Goal: Register for event/course

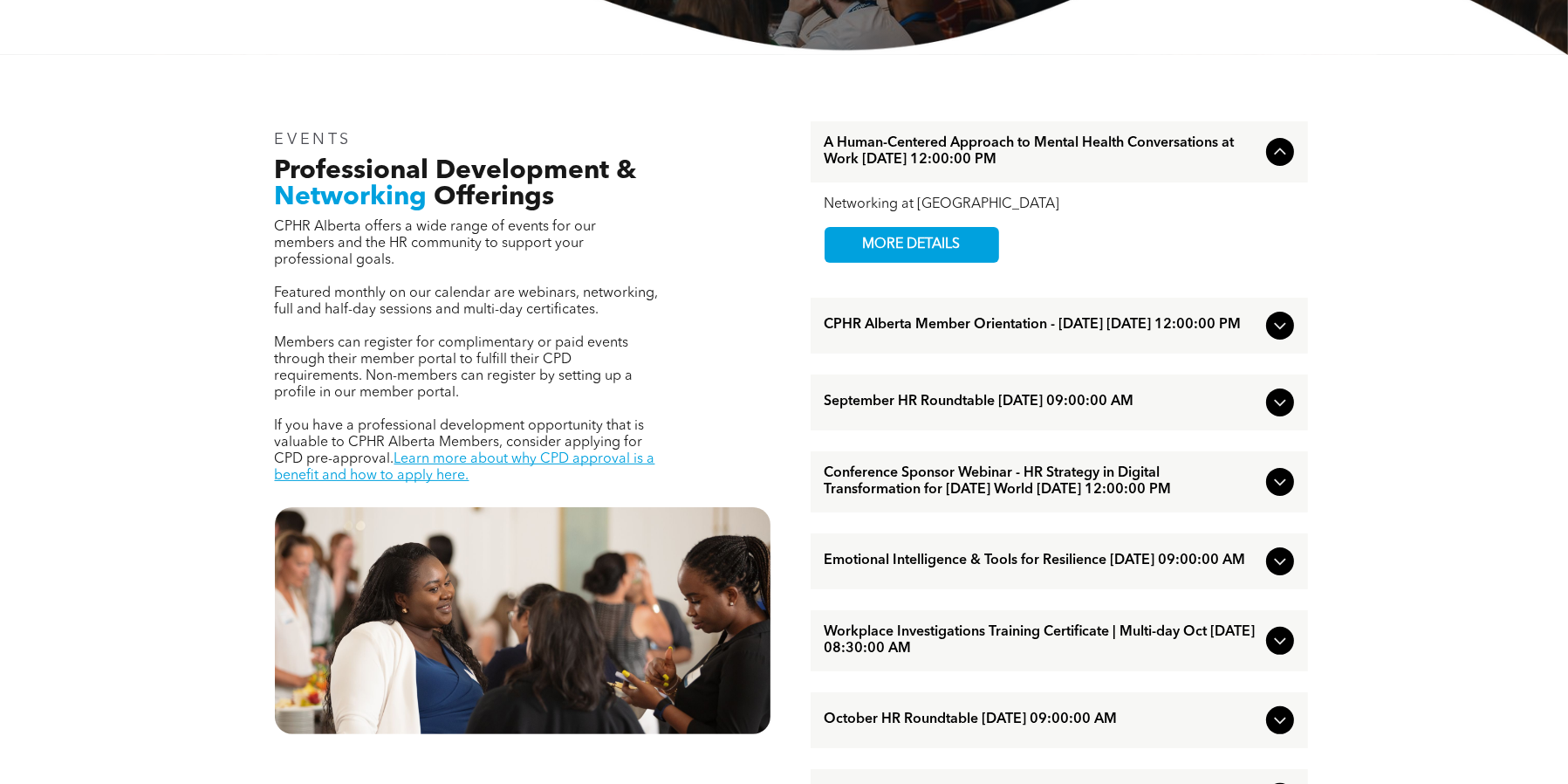
scroll to position [524, 0]
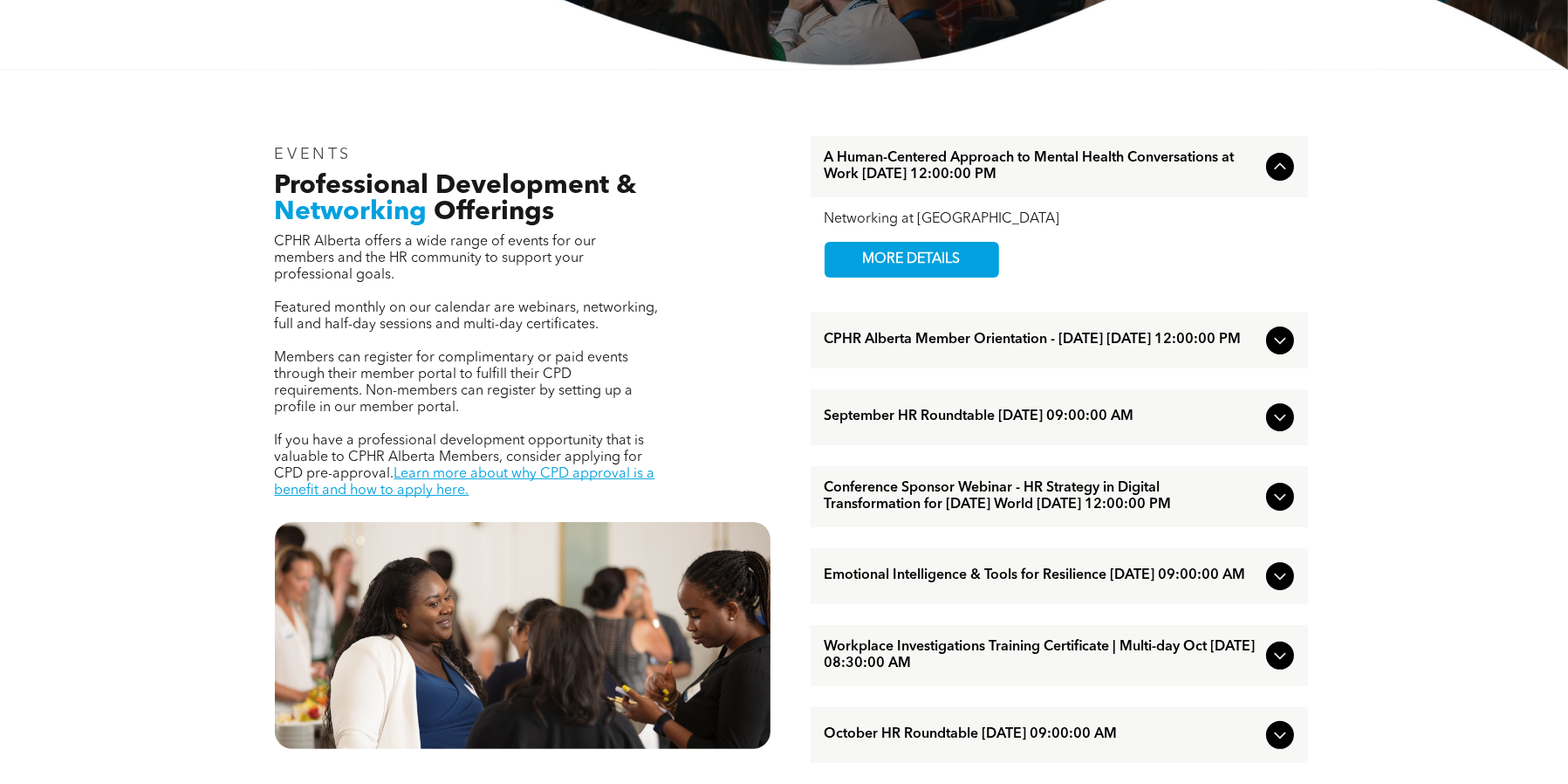
click at [1025, 163] on span "A Human-Centered Approach to Mental Health Conversations at Work [DATE] 12:00:0…" at bounding box center [1042, 167] width 435 height 33
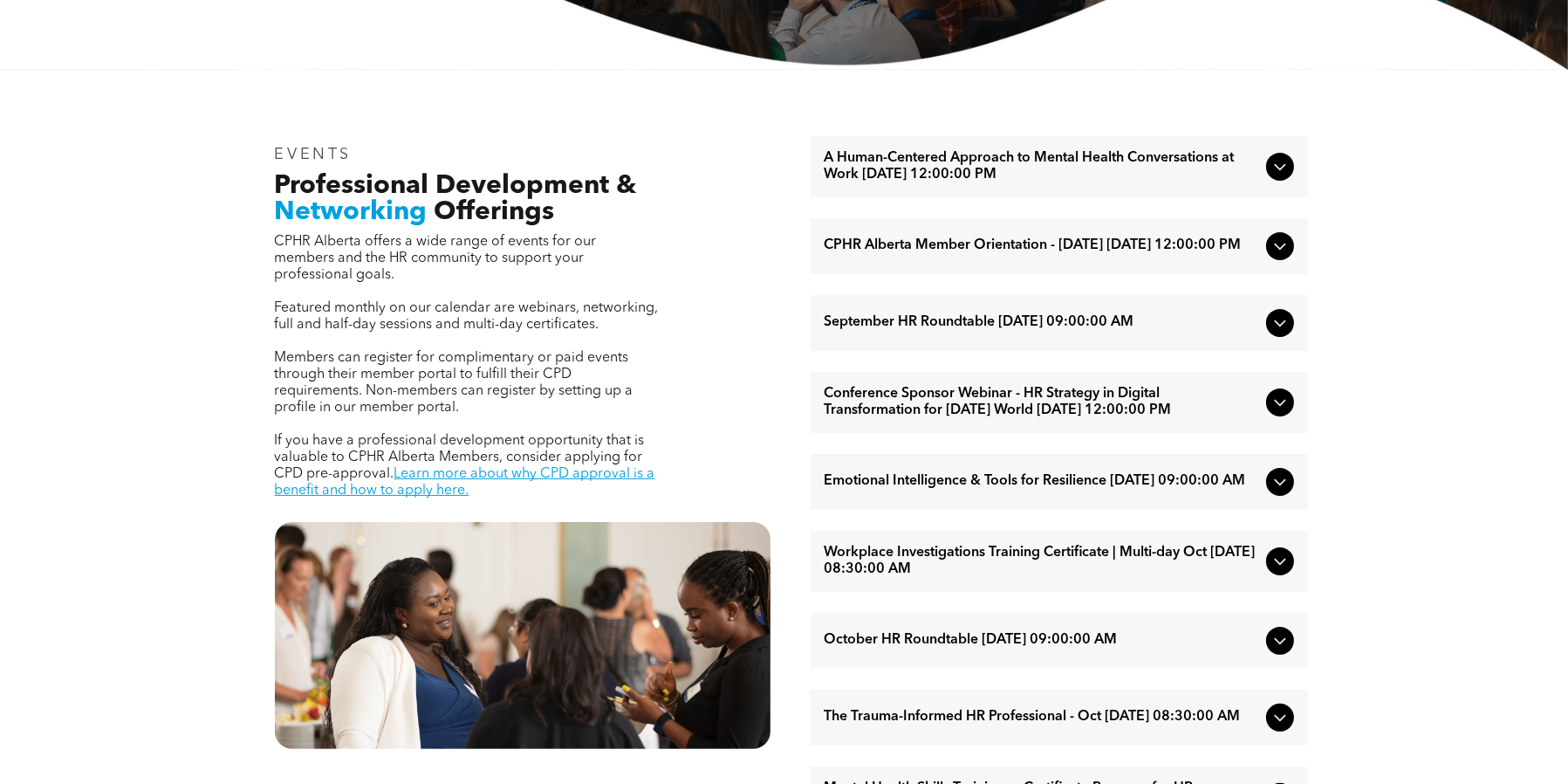
click at [912, 166] on span "A Human-Centered Approach to Mental Health Conversations at Work [DATE] 12:00:0…" at bounding box center [1042, 167] width 435 height 33
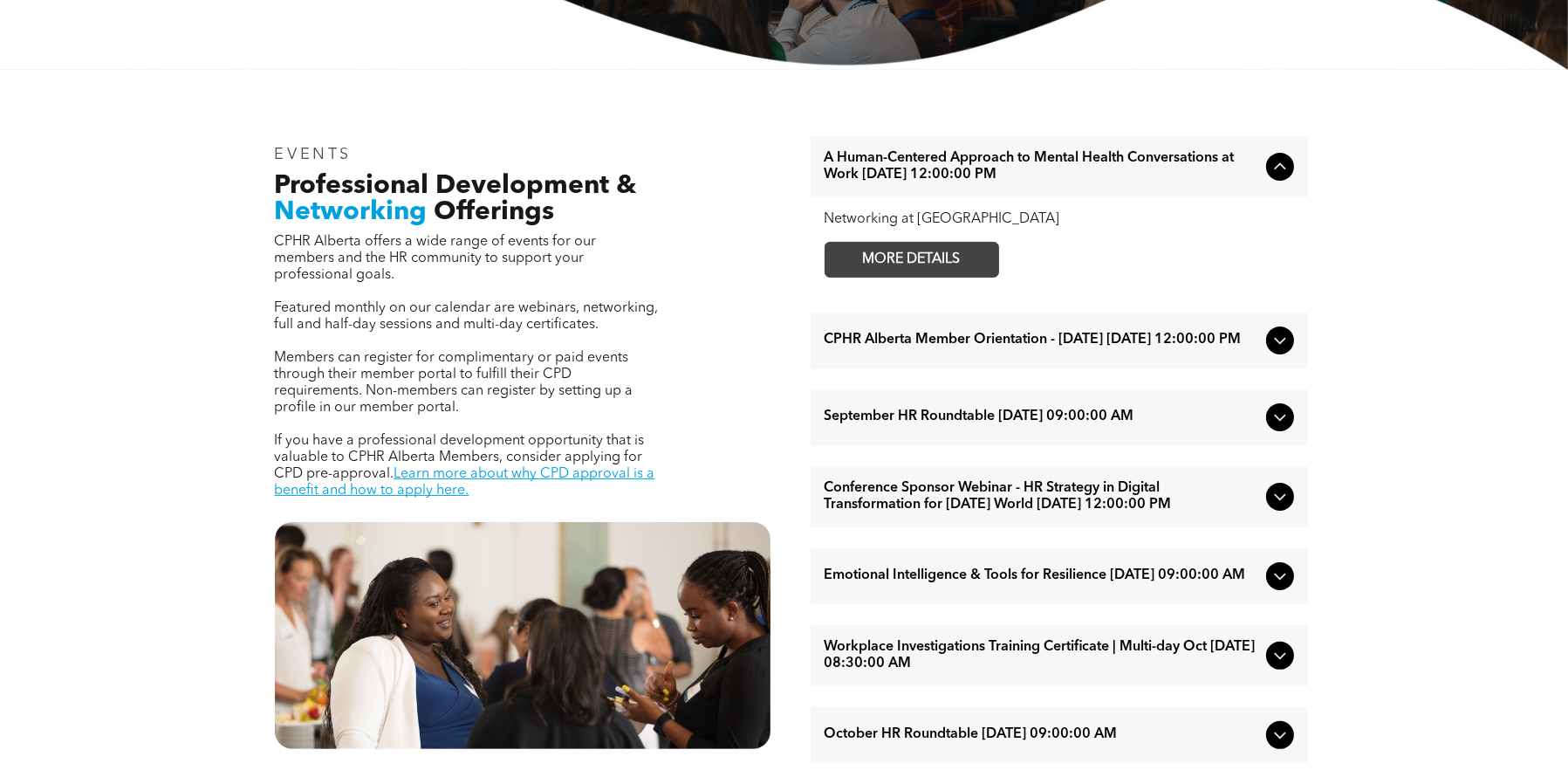
click at [881, 257] on span "MORE DETAILS" at bounding box center [912, 259] width 138 height 34
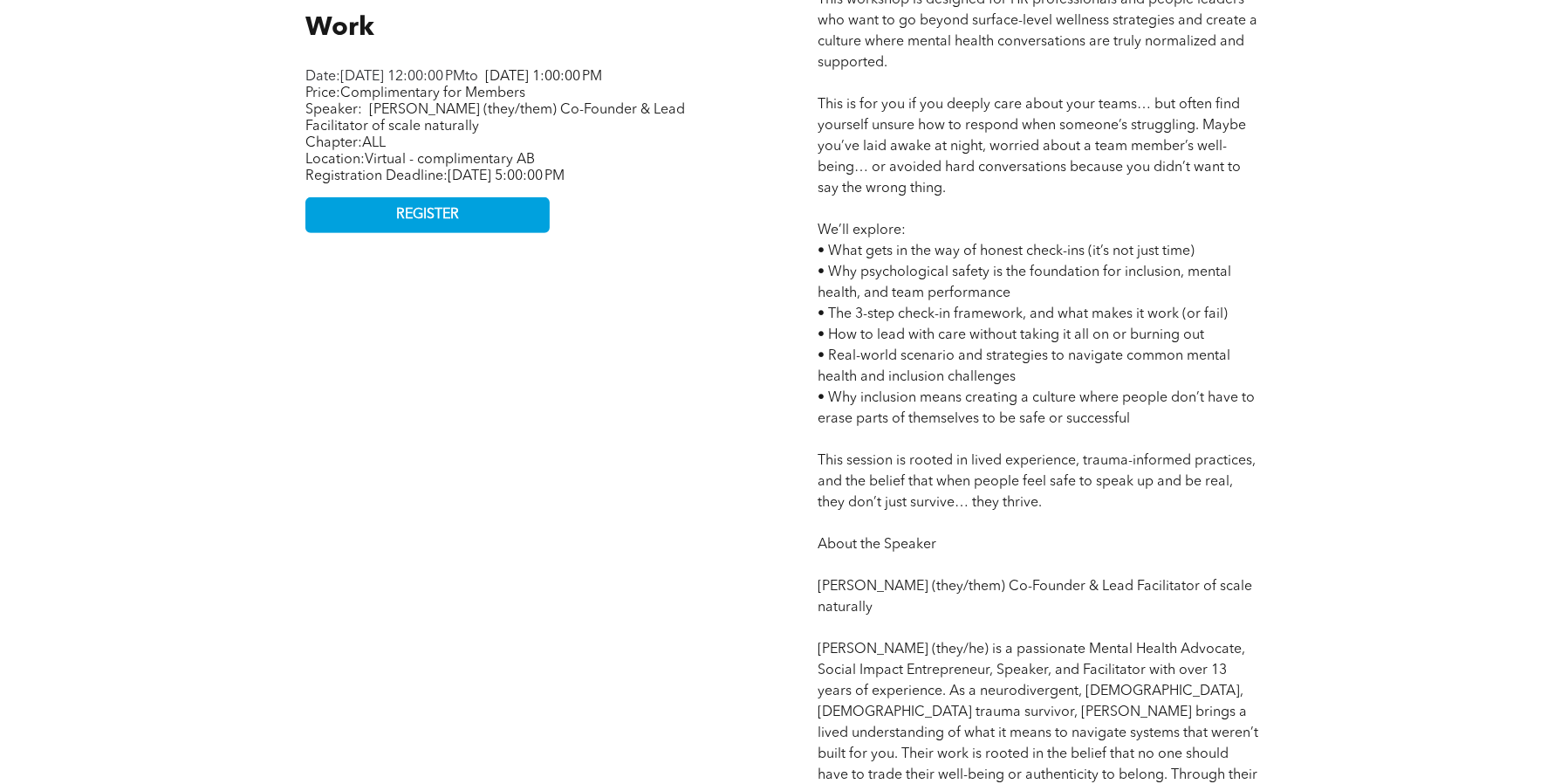
scroll to position [960, 0]
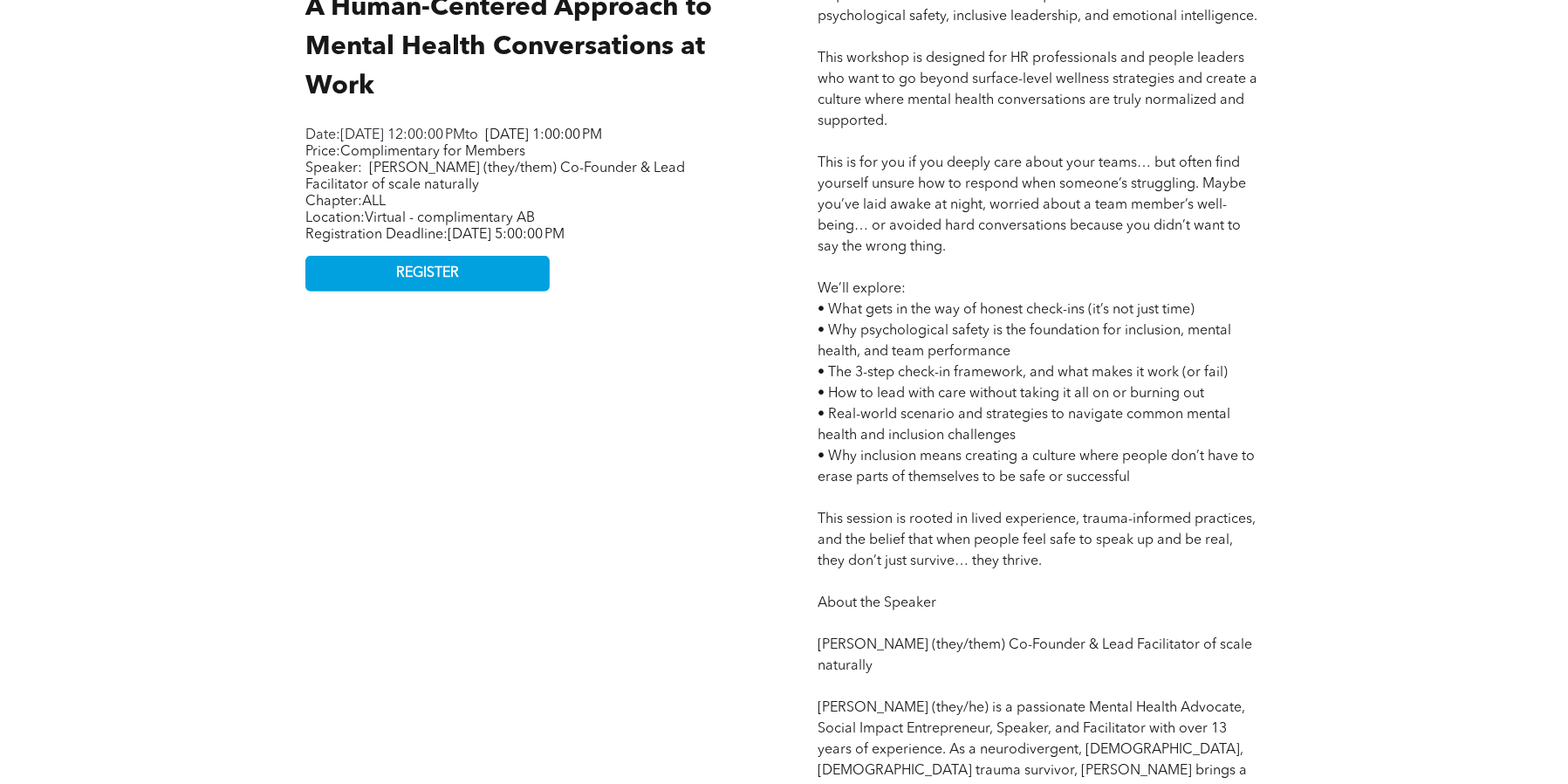
click at [429, 323] on div "A Human-Centered Approach to Mental Health Conversations at Work Networking at …" at bounding box center [527, 428] width 473 height 1026
click at [429, 291] on link "REGISTER" at bounding box center [427, 274] width 244 height 36
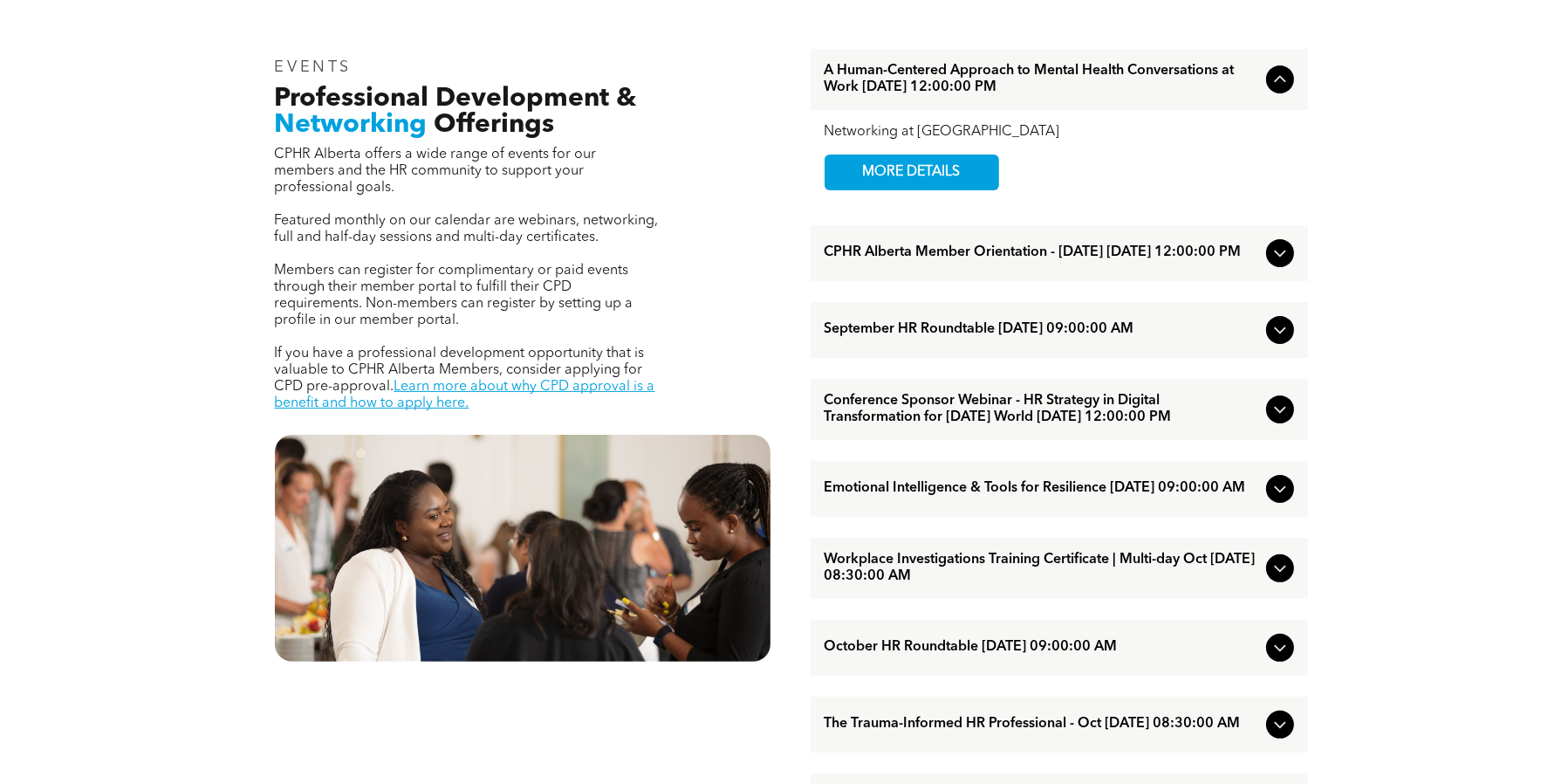
scroll to position [698, 0]
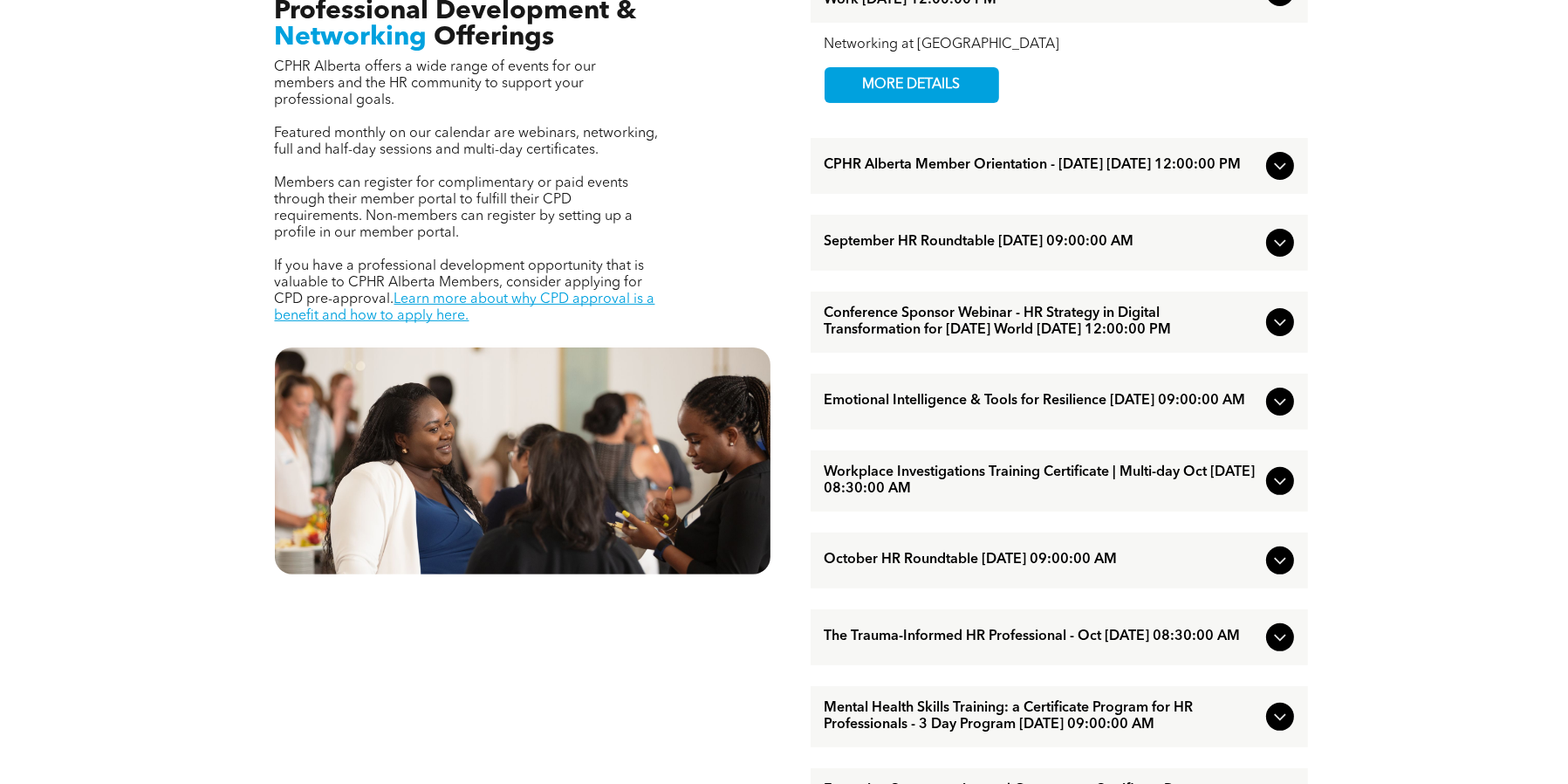
click at [1285, 332] on icon at bounding box center [1280, 323] width 21 height 21
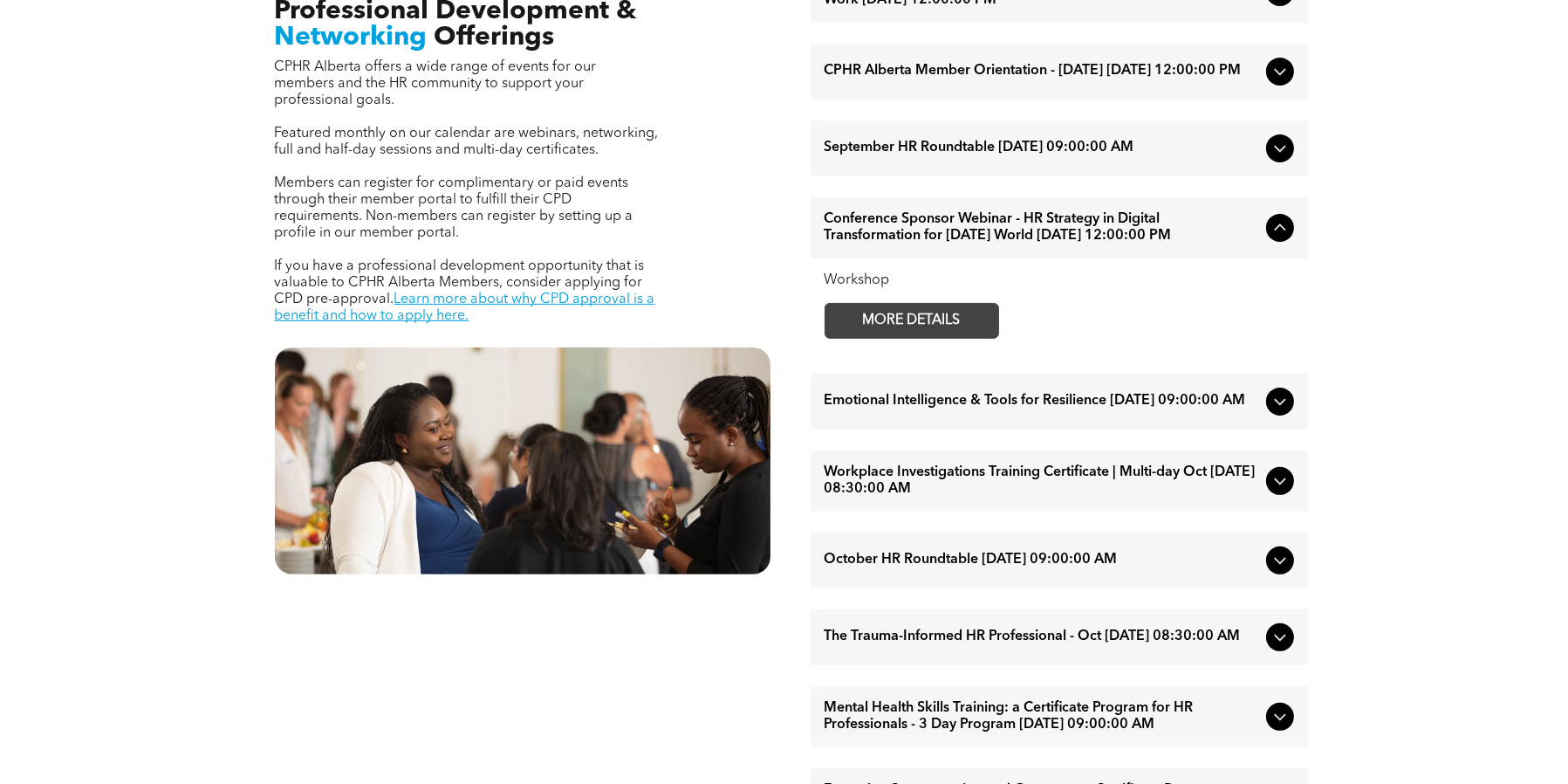
click at [959, 337] on span "MORE DETAILS" at bounding box center [912, 321] width 138 height 34
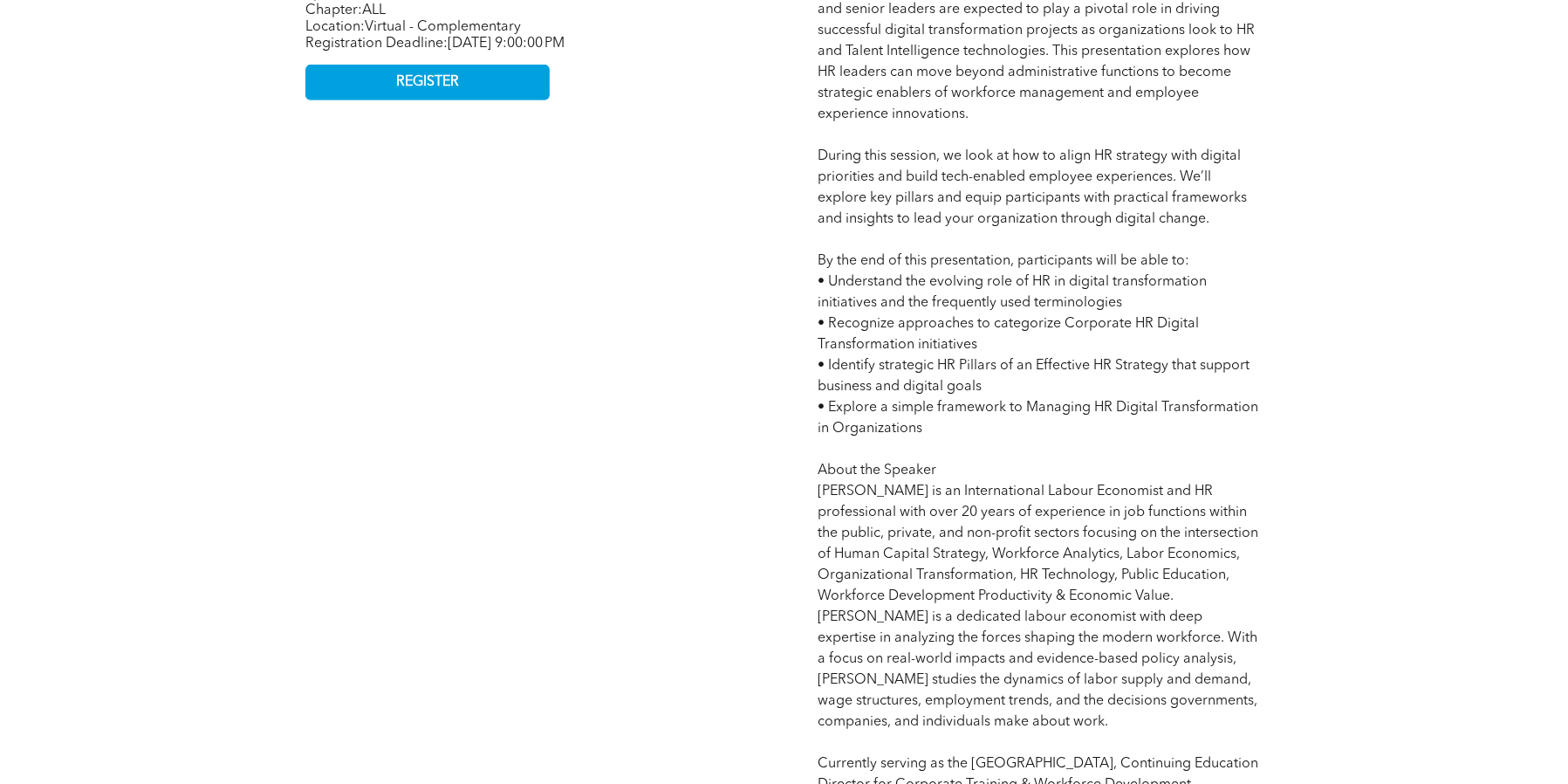
scroll to position [960, 0]
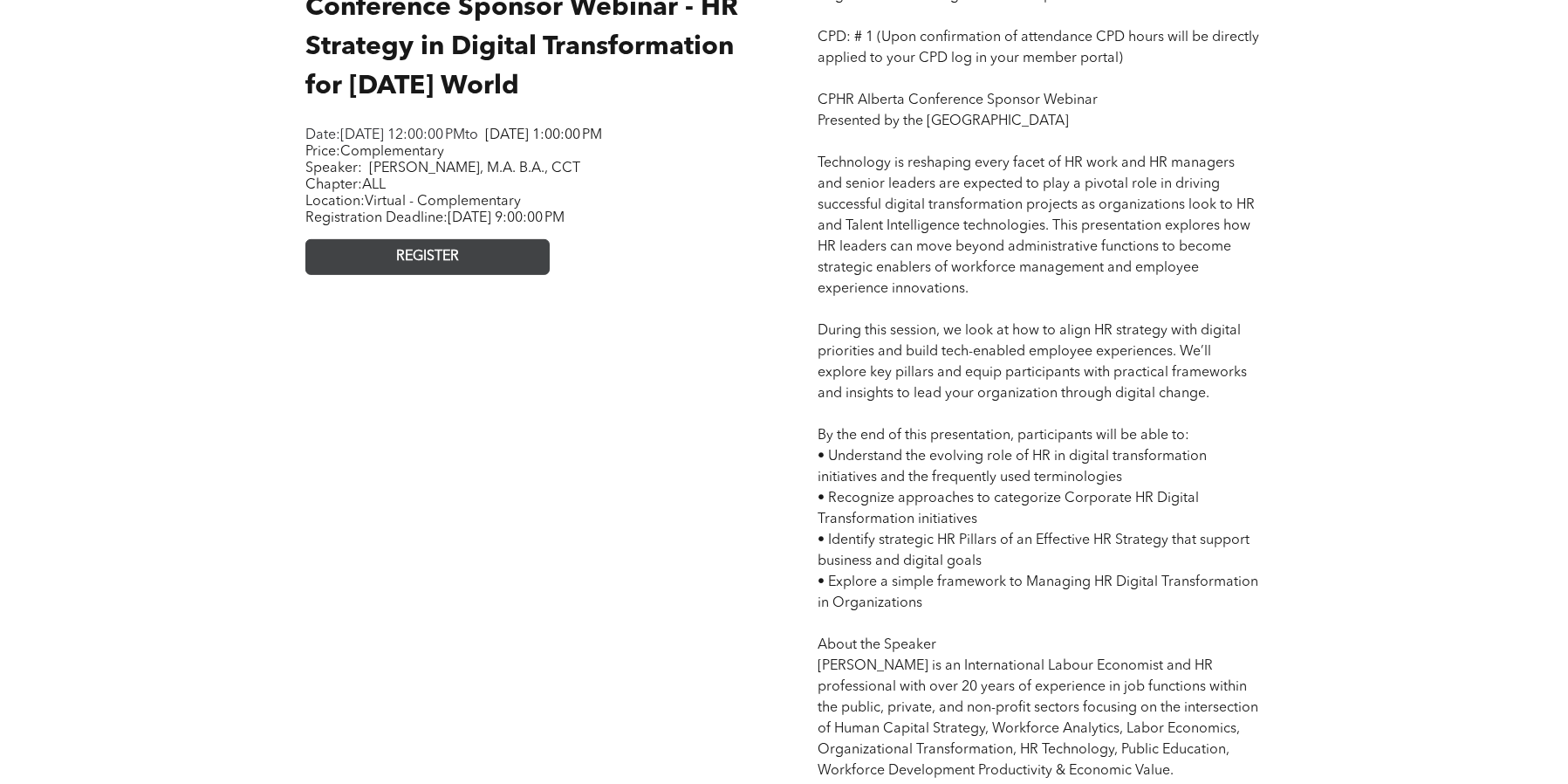
click at [495, 275] on link "REGISTER" at bounding box center [427, 257] width 244 height 36
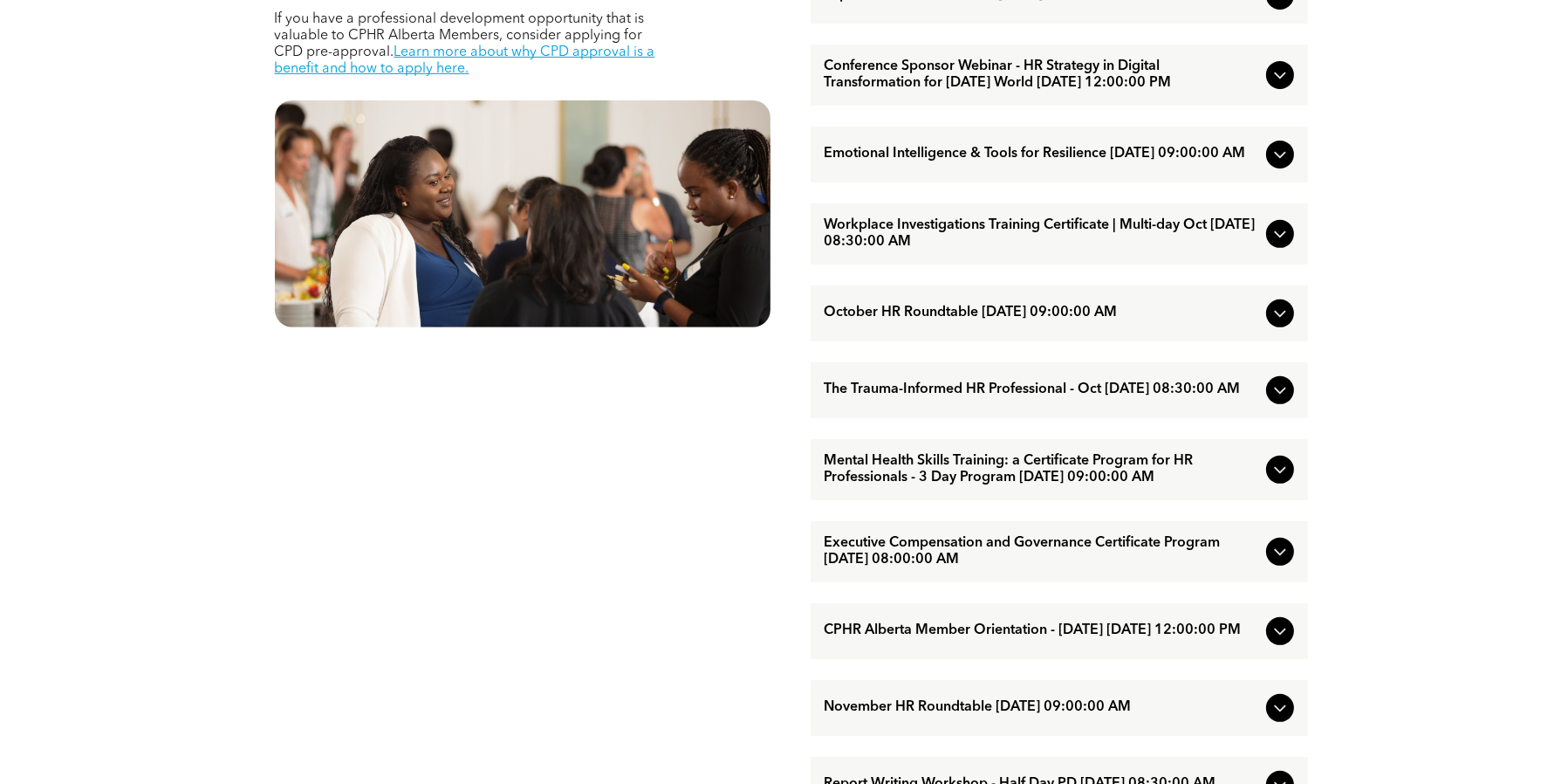
scroll to position [960, 0]
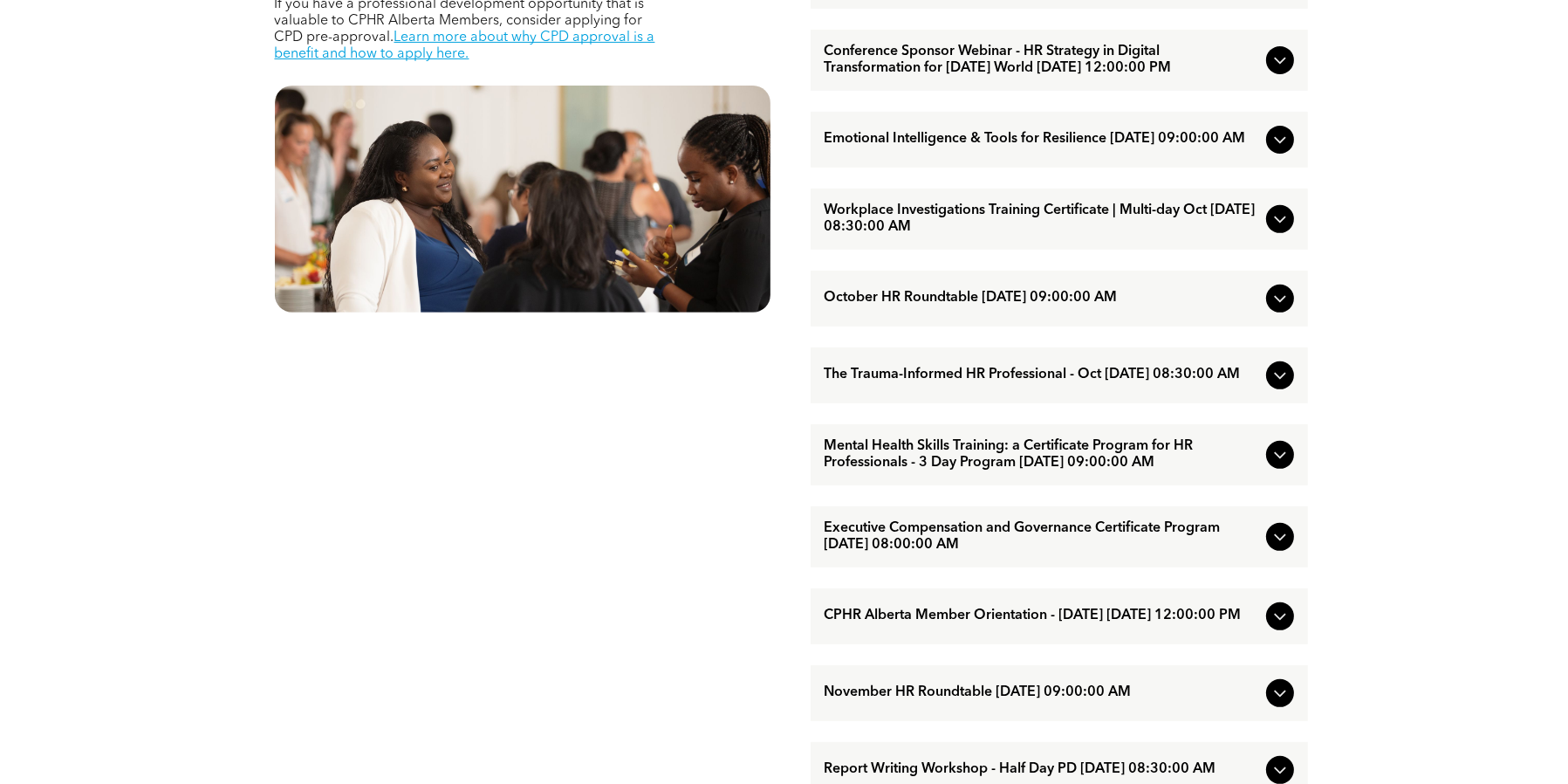
click at [1272, 386] on icon at bounding box center [1280, 376] width 21 height 21
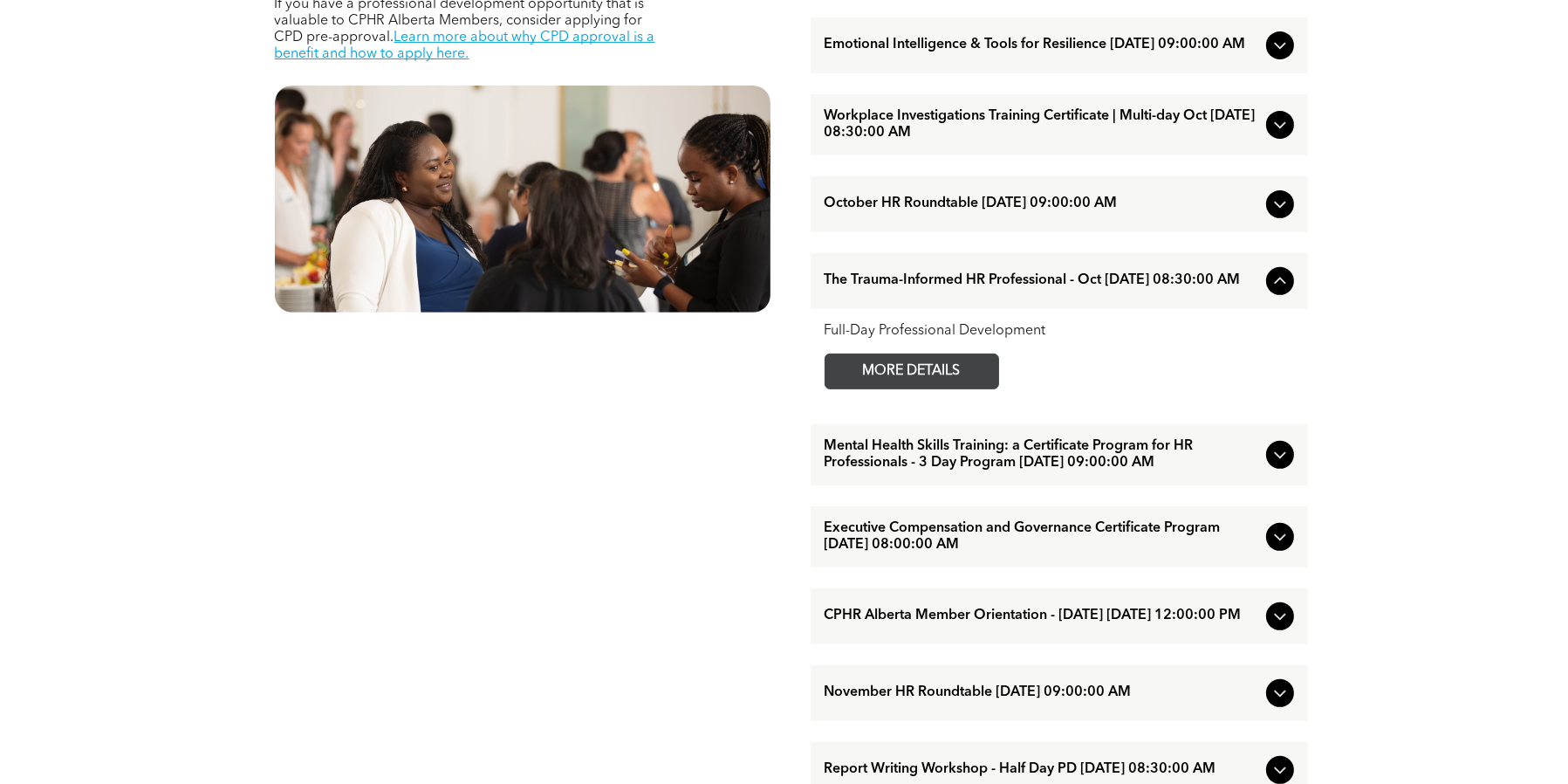
click at [943, 388] on span "MORE DETAILS" at bounding box center [912, 372] width 138 height 34
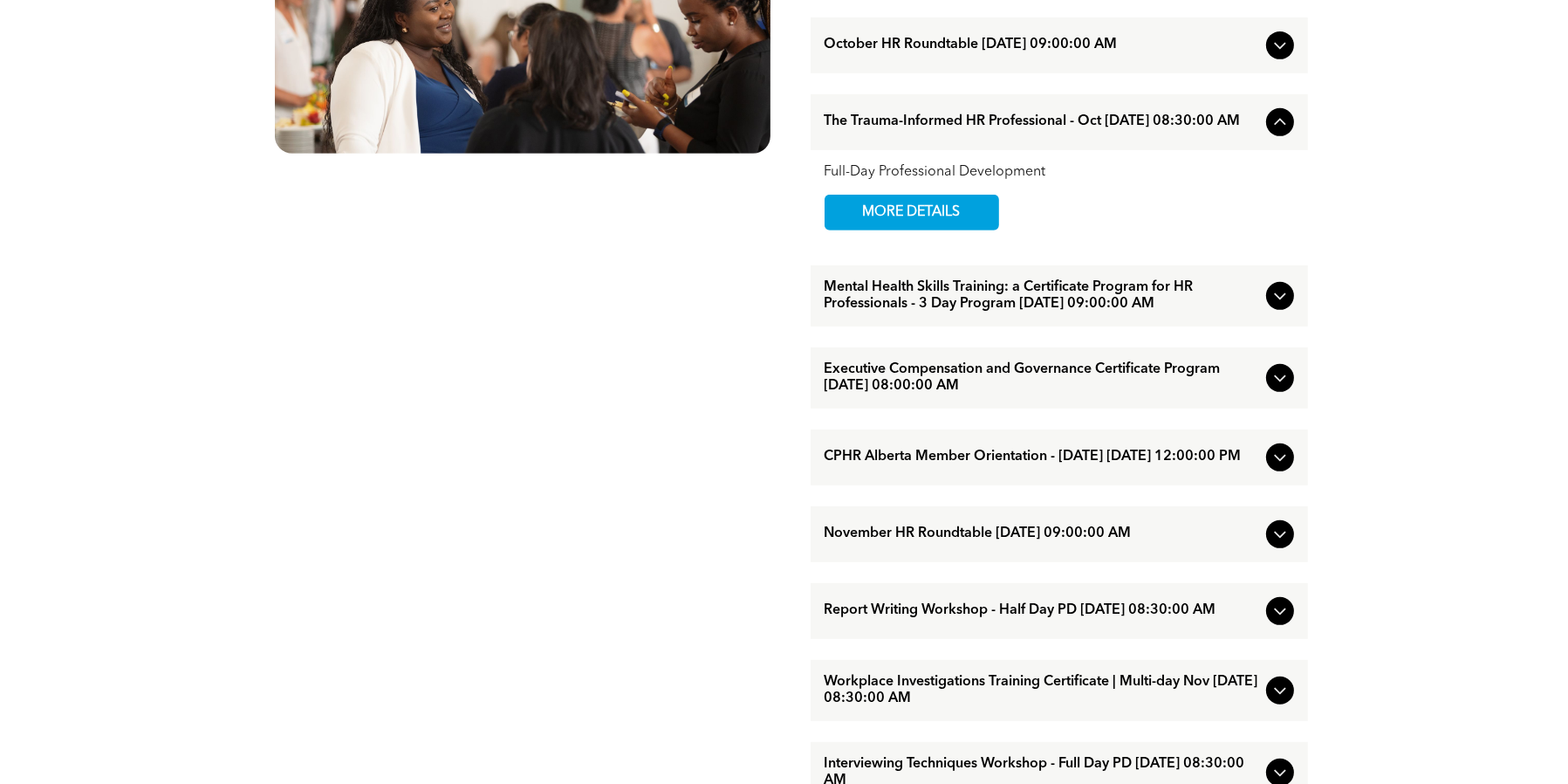
scroll to position [1135, 0]
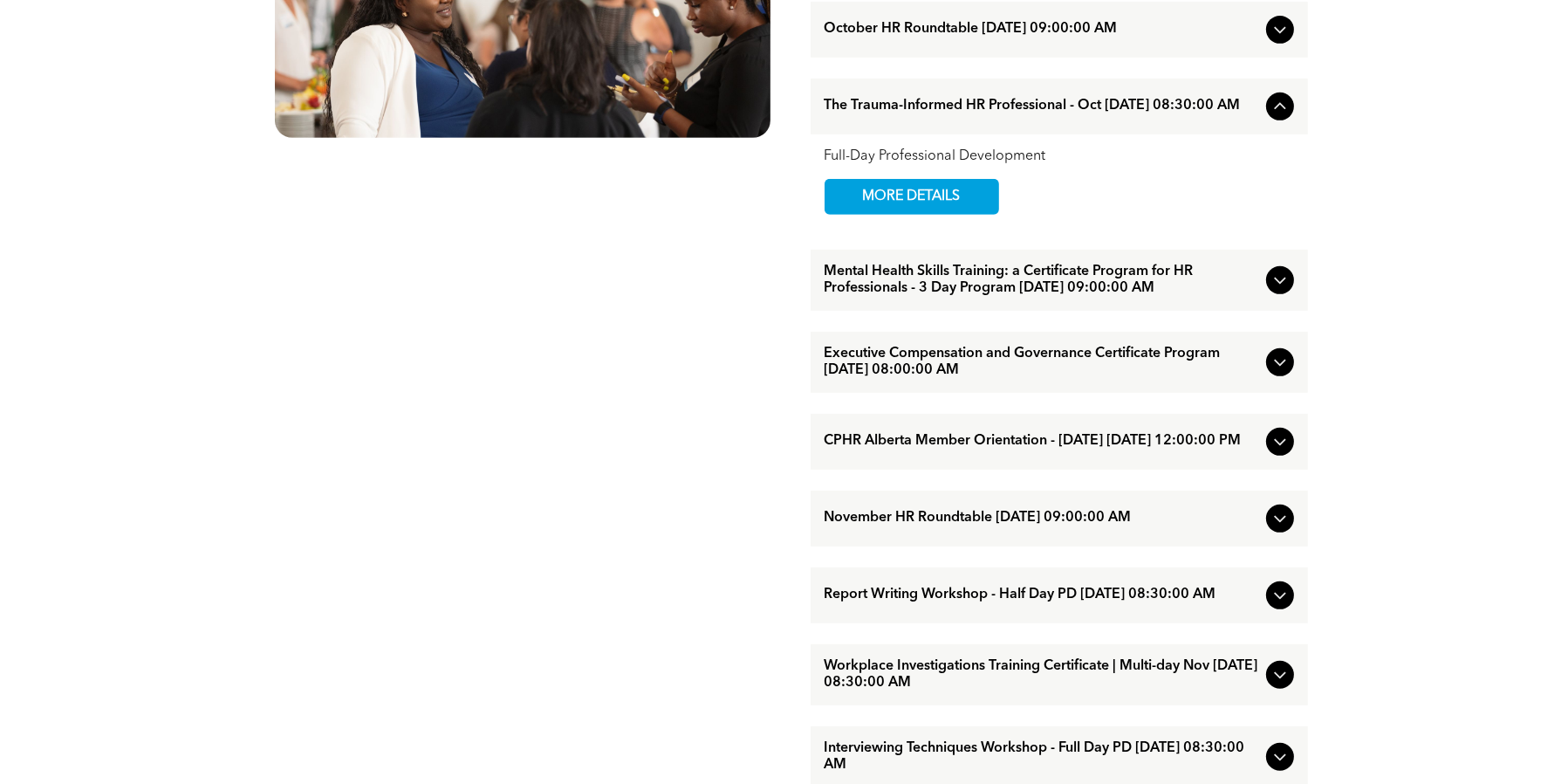
click at [1282, 290] on icon at bounding box center [1280, 281] width 21 height 21
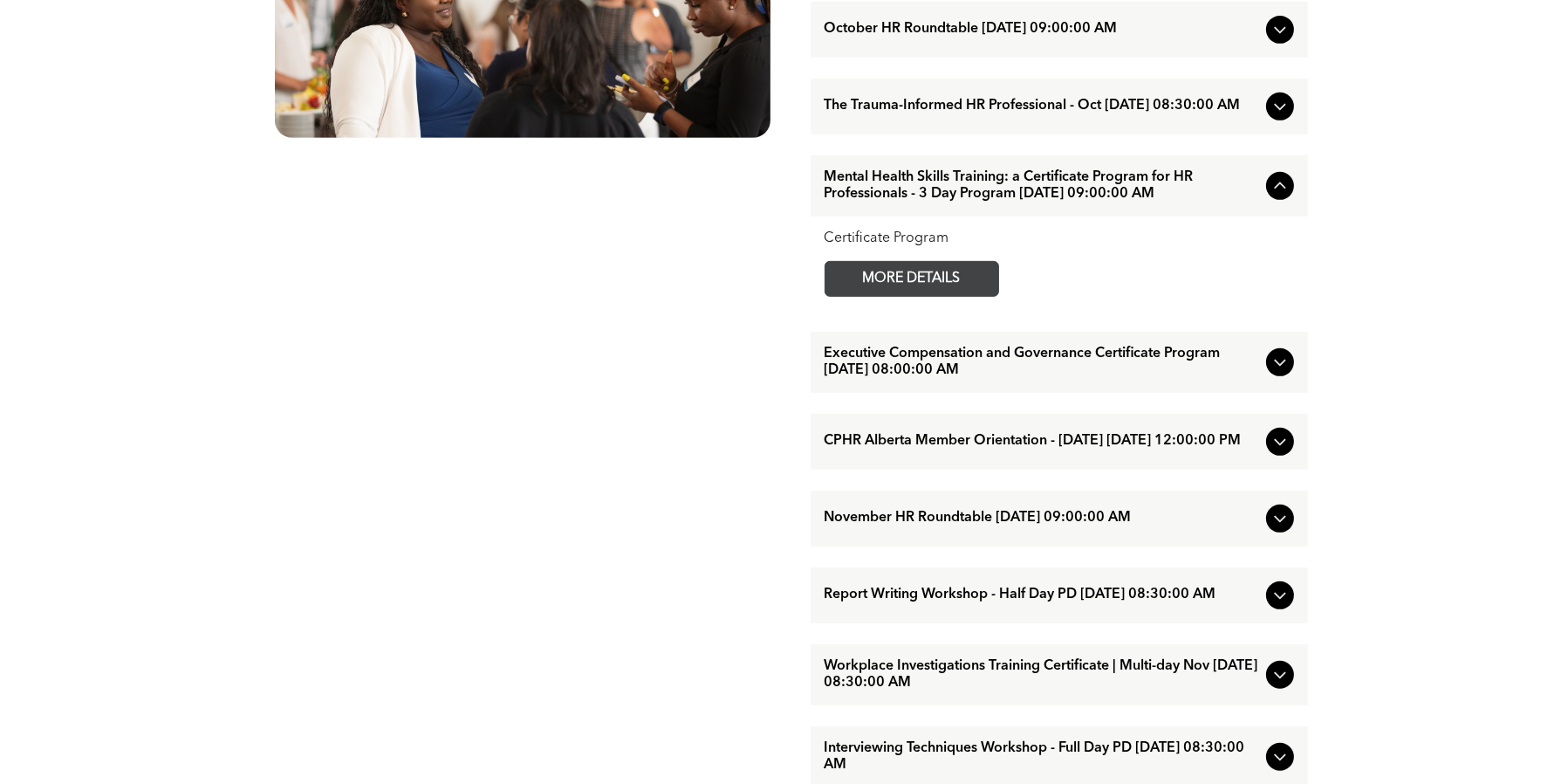
click at [971, 296] on span "MORE DETAILS" at bounding box center [912, 279] width 138 height 34
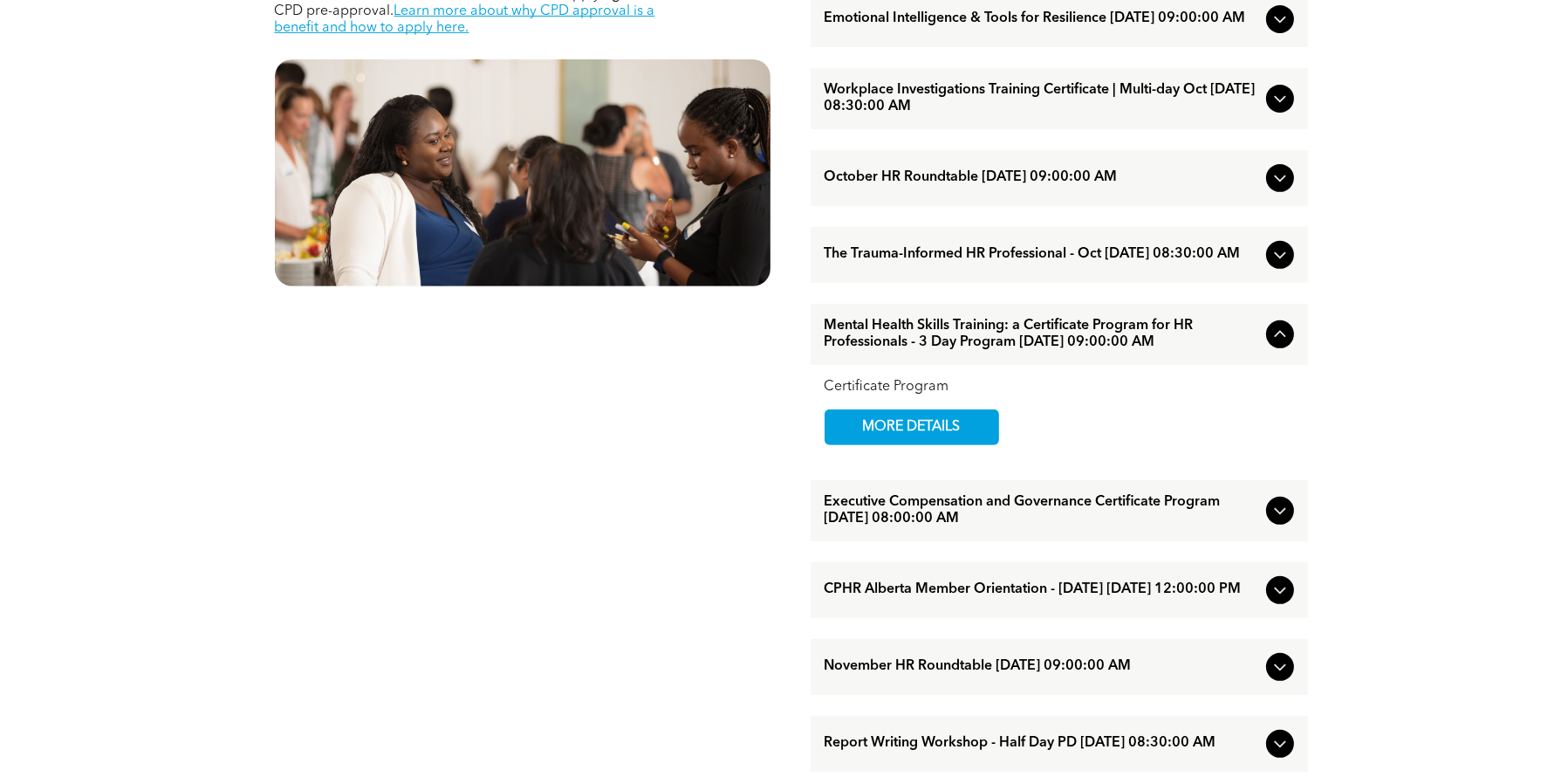
scroll to position [960, 0]
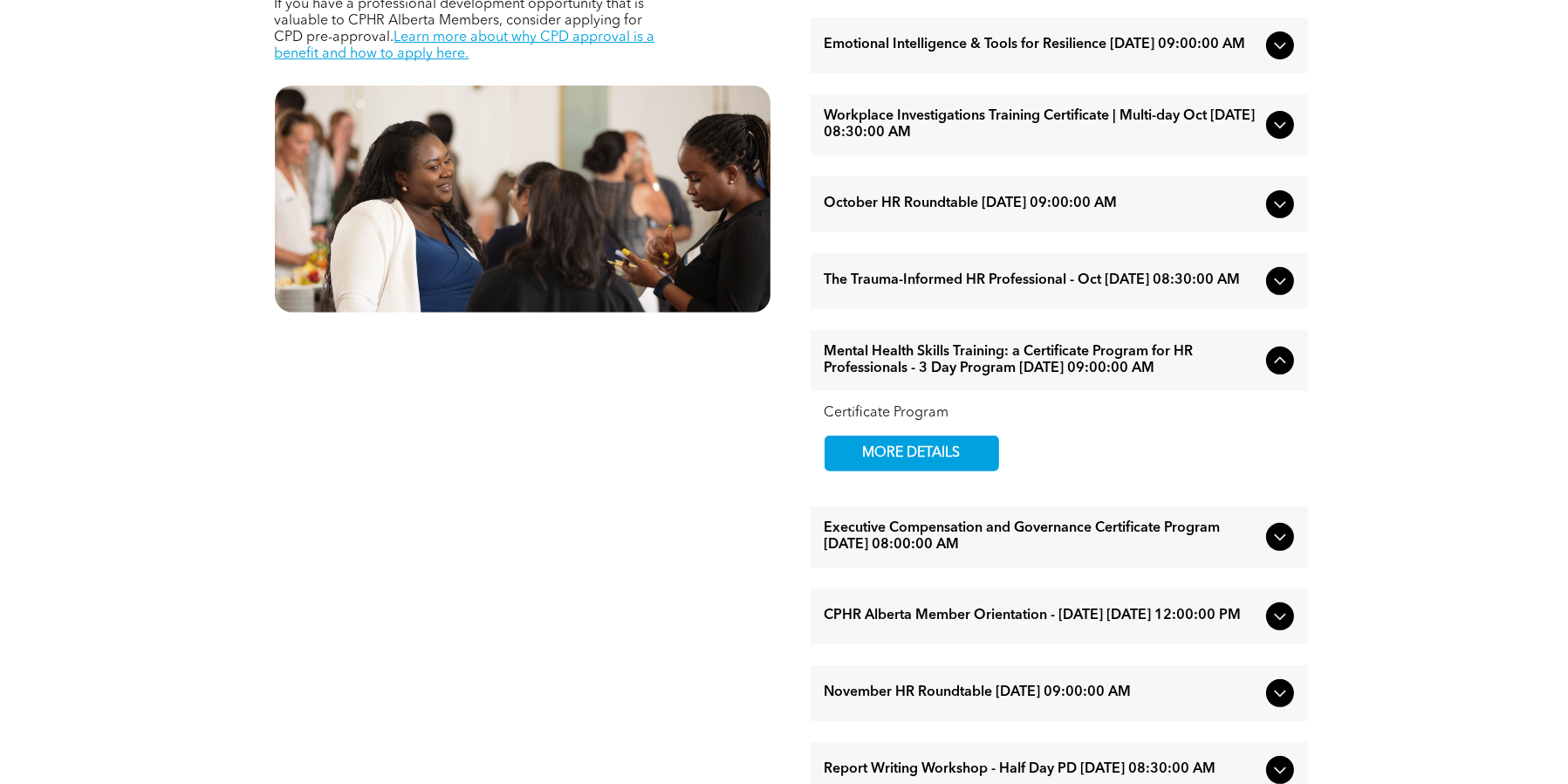
click at [1276, 291] on icon at bounding box center [1280, 282] width 21 height 21
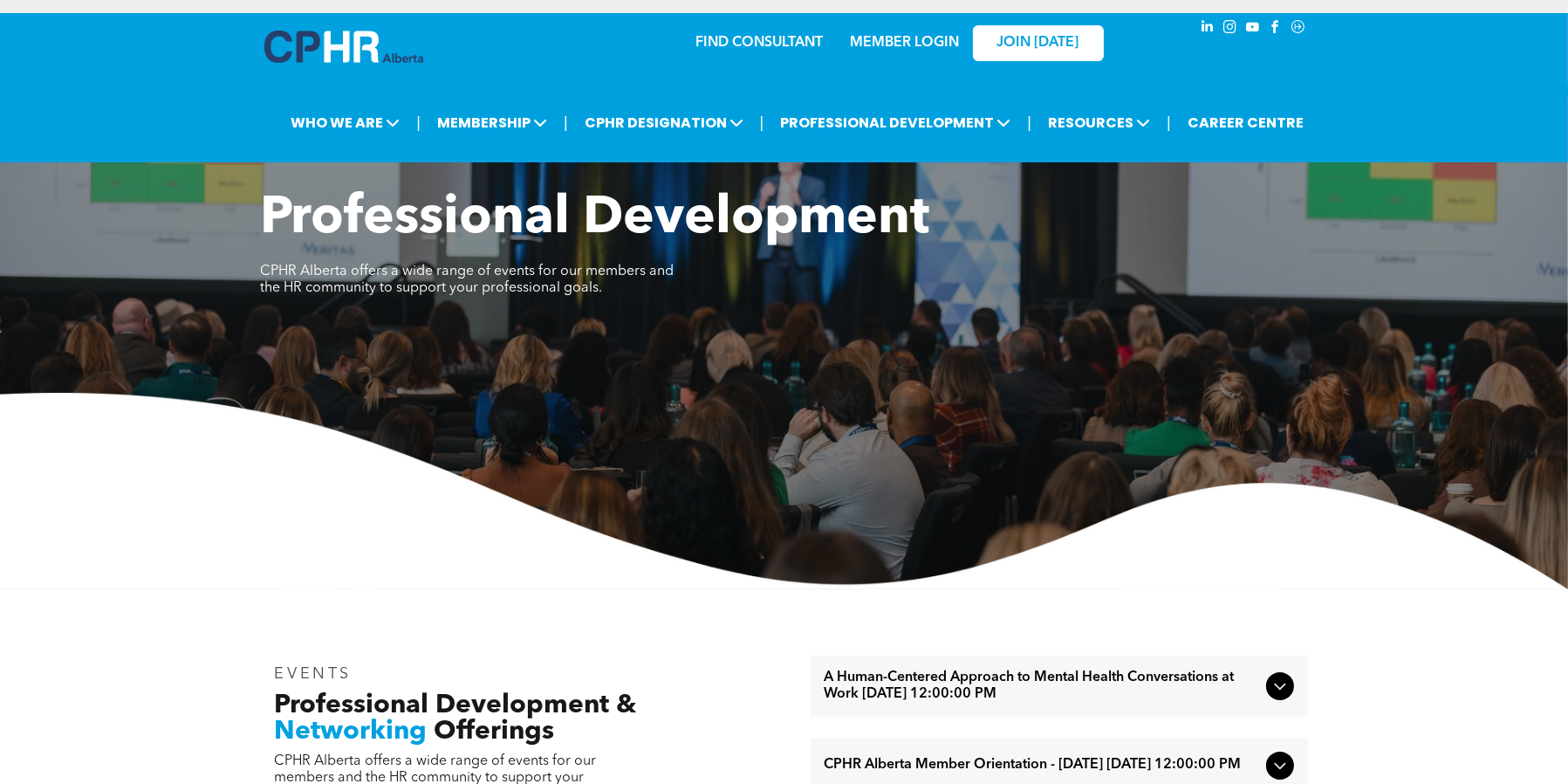
scroll to position [0, 0]
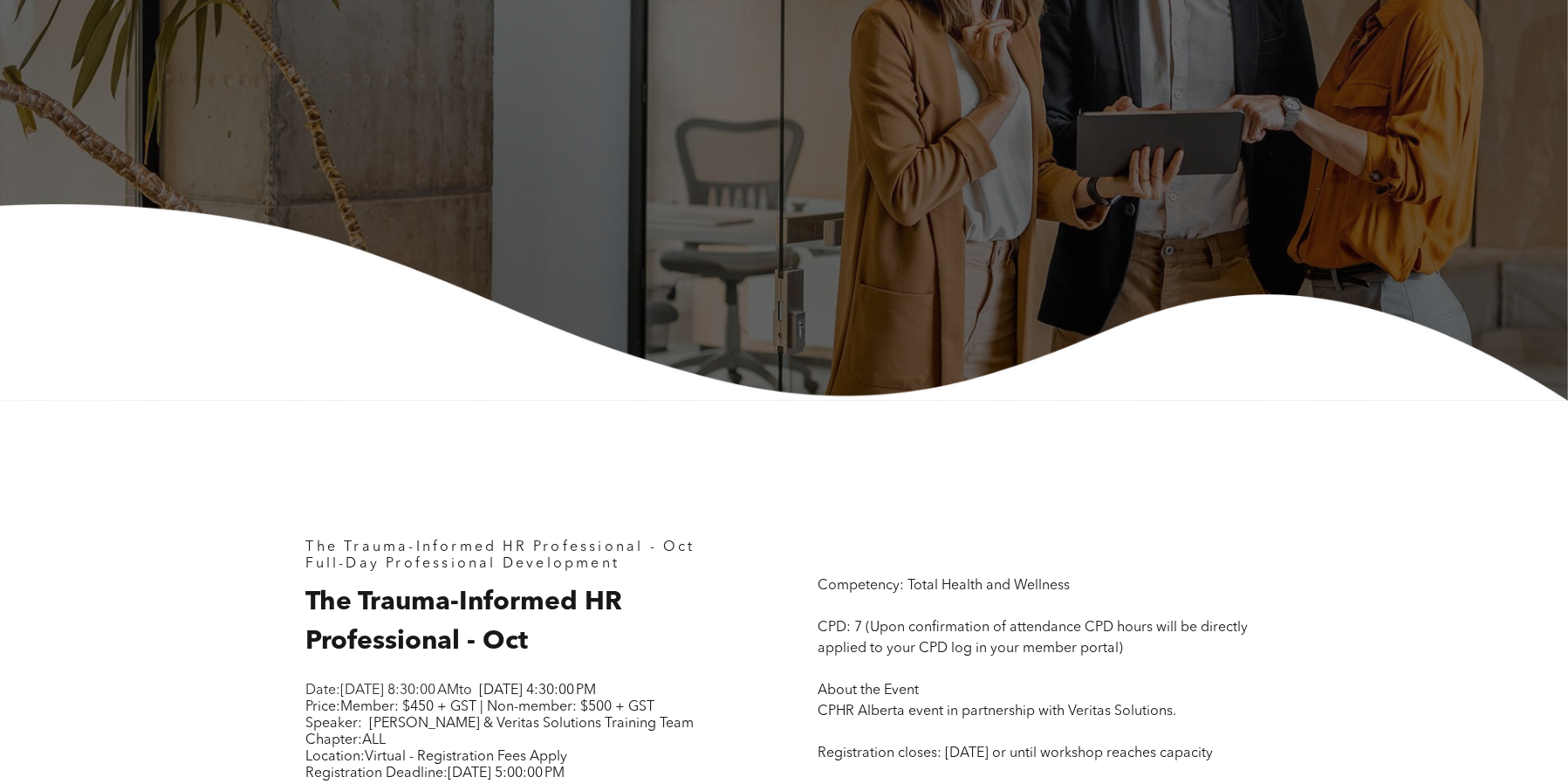
scroll to position [349, 0]
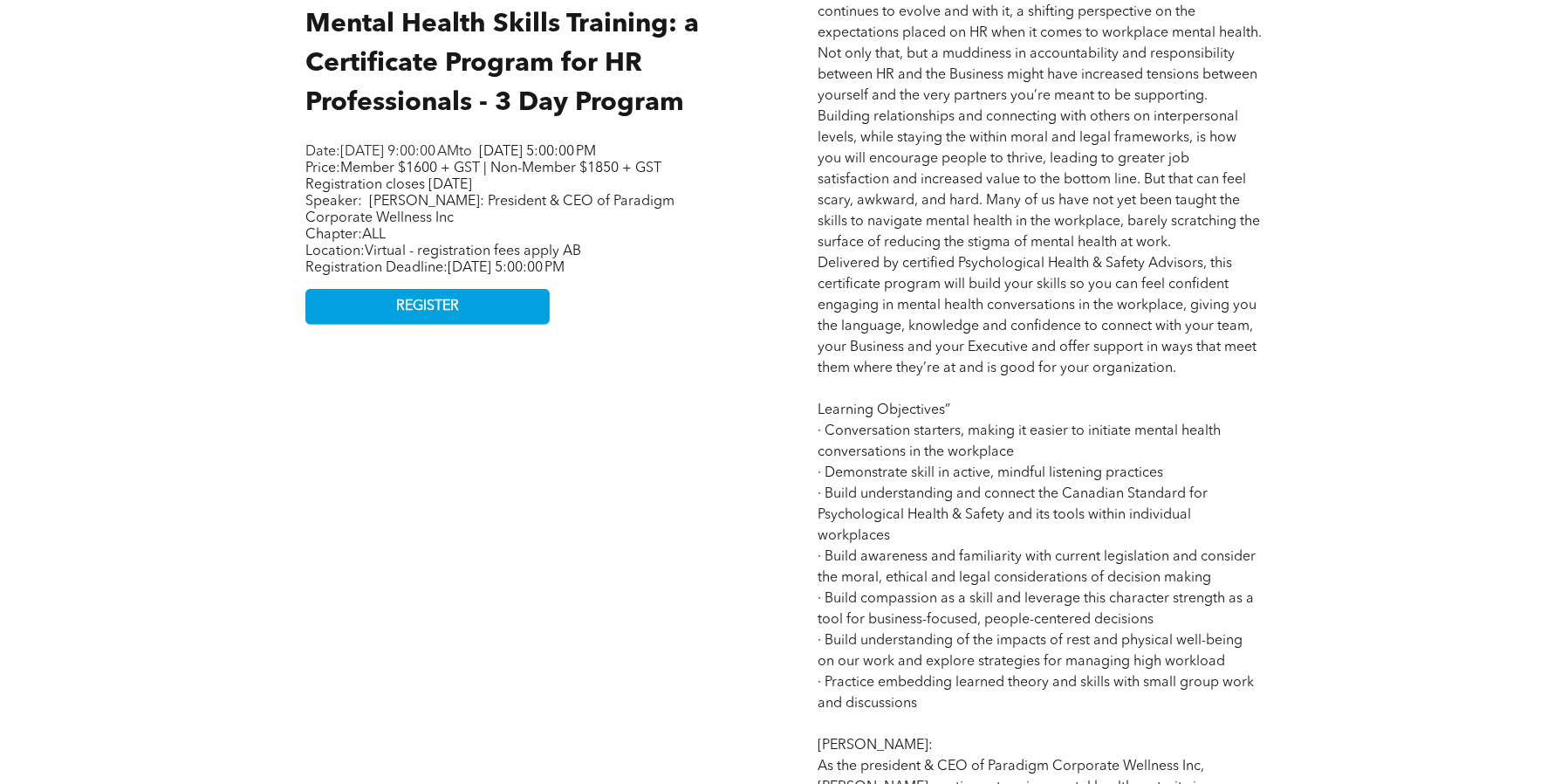
scroll to position [960, 0]
